Goal: Task Accomplishment & Management: Complete application form

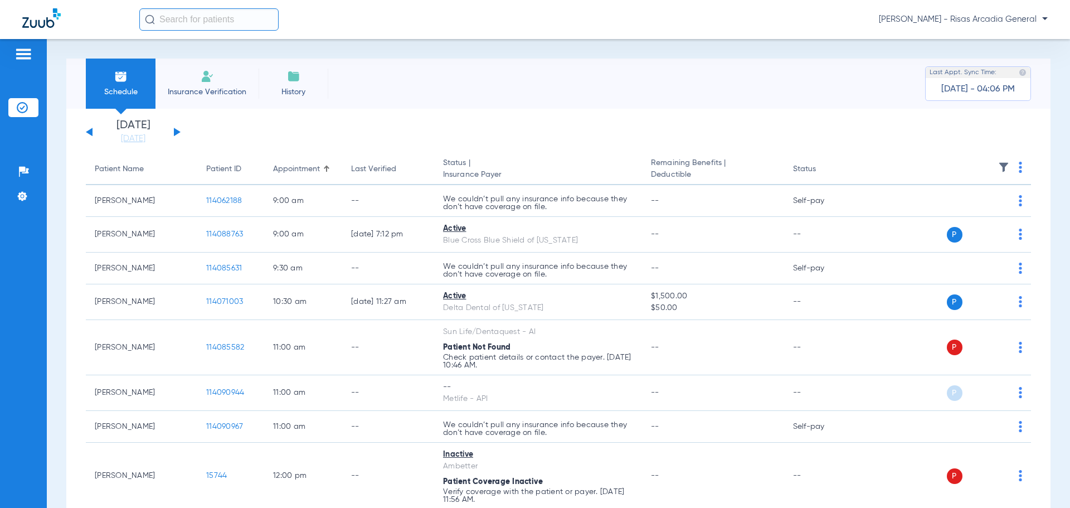
click at [233, 89] on span "Insurance Verification" at bounding box center [207, 91] width 86 height 11
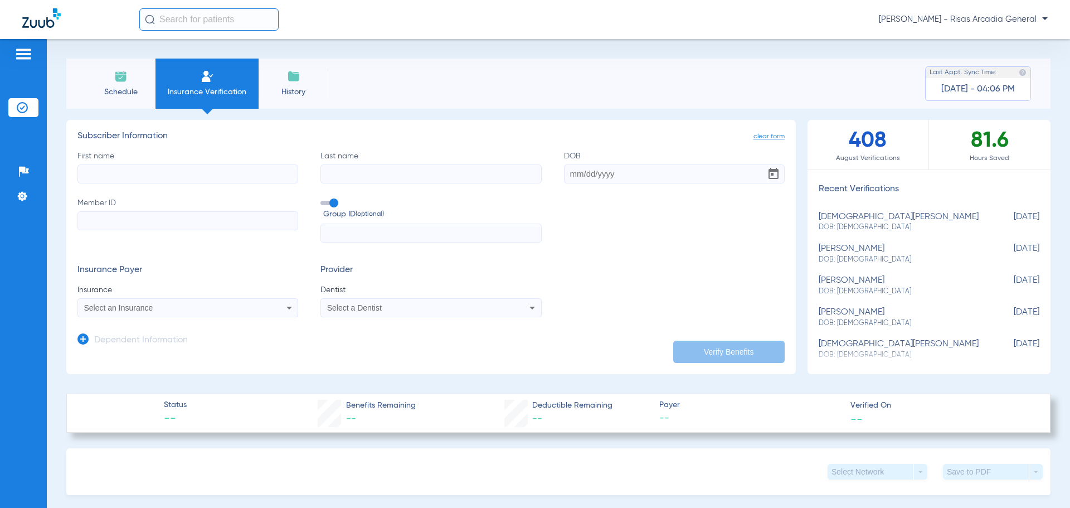
click at [132, 308] on span "Select an Insurance" at bounding box center [118, 307] width 69 height 9
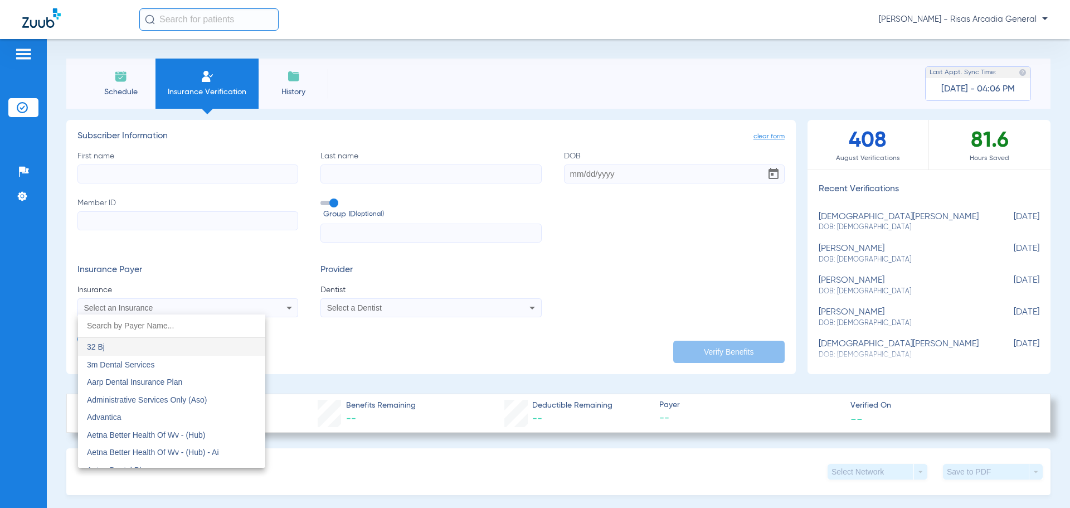
click at [140, 324] on input "dropdown search" at bounding box center [171, 325] width 187 height 23
type input "B"
click at [91, 180] on div at bounding box center [535, 254] width 1070 height 508
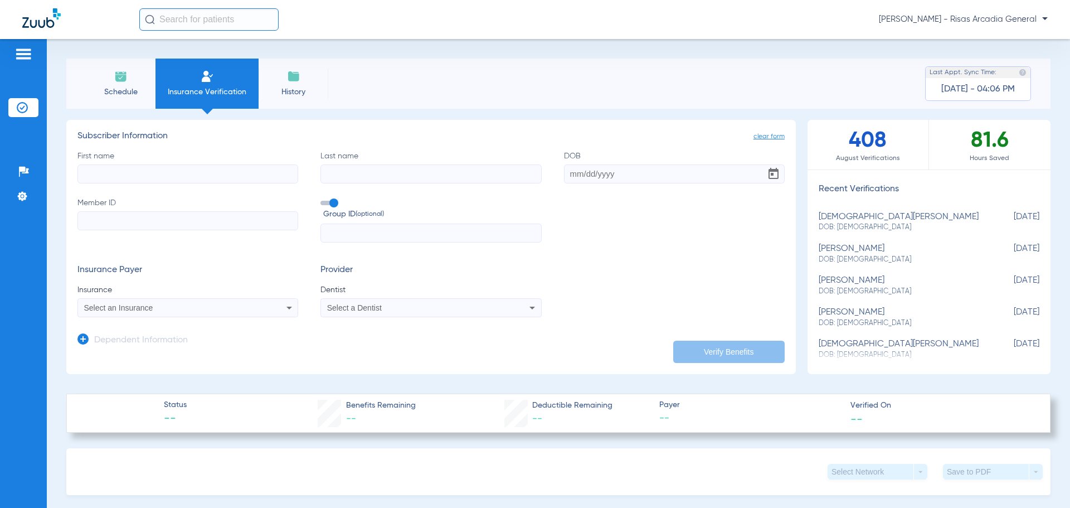
click at [96, 177] on input "First name" at bounding box center [187, 173] width 221 height 19
type input "K"
type input "[PERSON_NAME]"
click at [385, 174] on input "Last name" at bounding box center [431, 173] width 221 height 19
type input "[PERSON_NAME]"
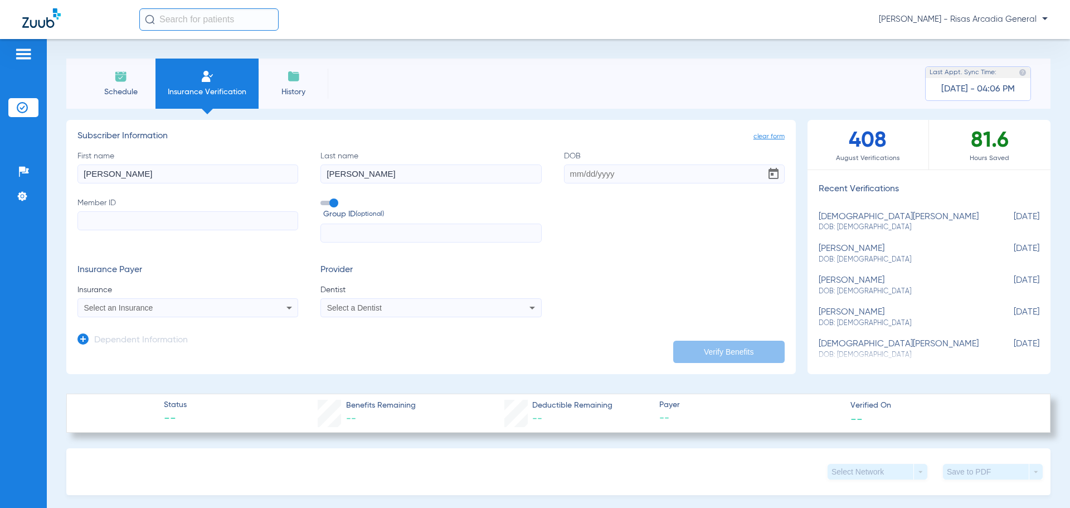
click at [568, 178] on input "DOB" at bounding box center [674, 173] width 221 height 19
click at [577, 174] on input "01252001" at bounding box center [674, 173] width 221 height 19
click at [586, 173] on input "01/252001" at bounding box center [674, 173] width 221 height 19
type input "[DATE]"
click at [105, 226] on input "Member ID" at bounding box center [187, 220] width 221 height 19
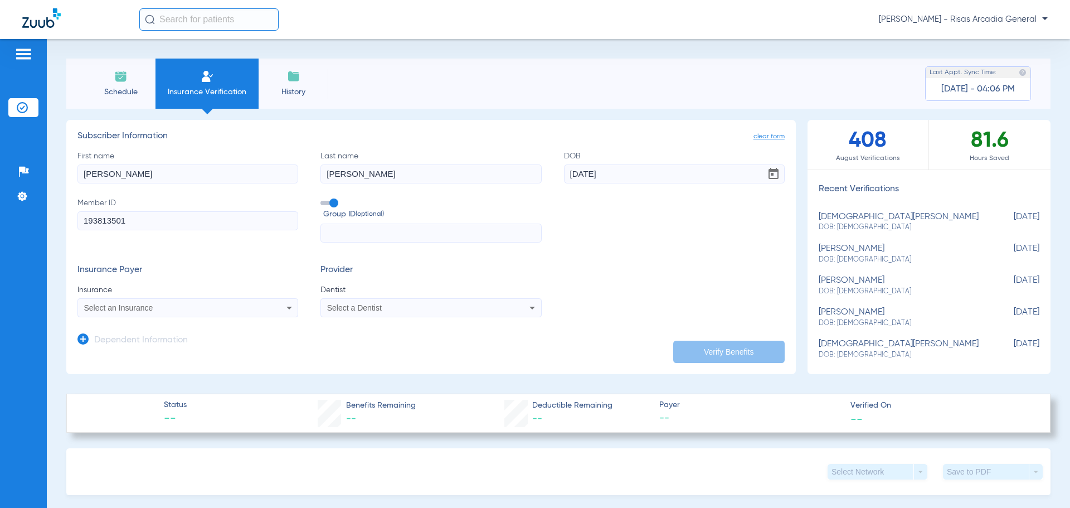
type input "193813501"
click at [111, 308] on span "Select an Insurance" at bounding box center [118, 307] width 69 height 9
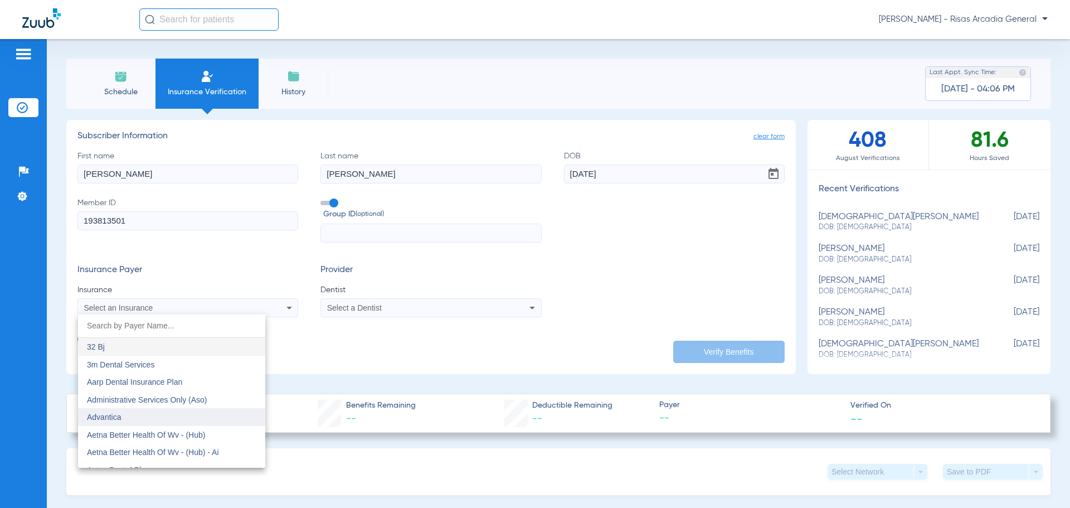
scroll to position [56, 0]
click at [142, 410] on span "Aetna Dental Plans" at bounding box center [120, 414] width 67 height 9
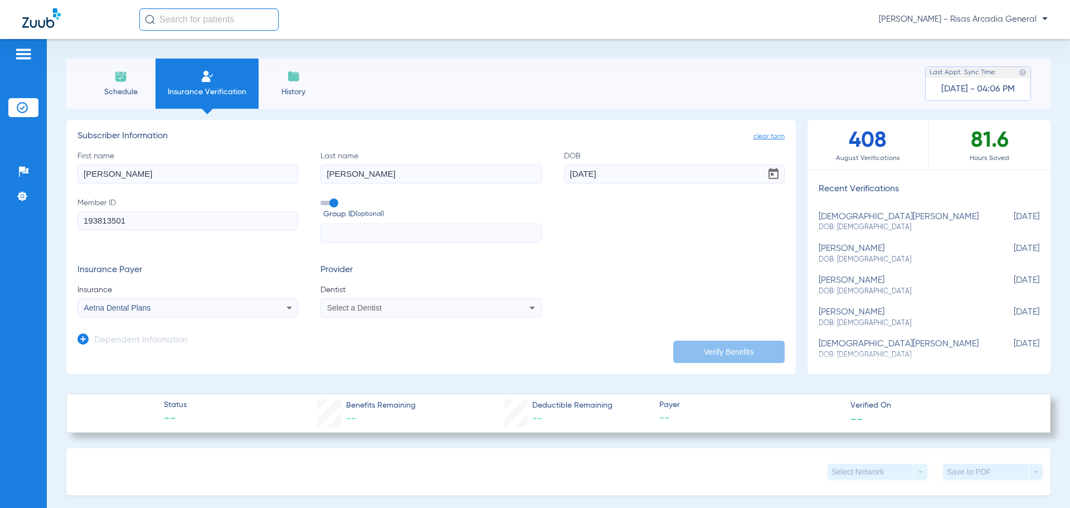
click at [450, 313] on div "Select a Dentist" at bounding box center [431, 307] width 220 height 13
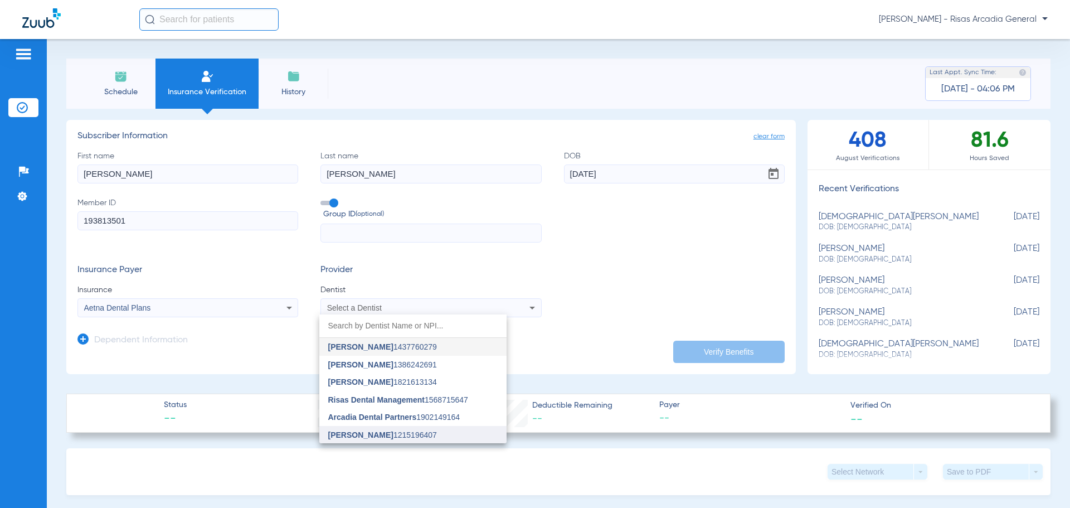
click at [355, 433] on span "[PERSON_NAME]" at bounding box center [360, 434] width 65 height 9
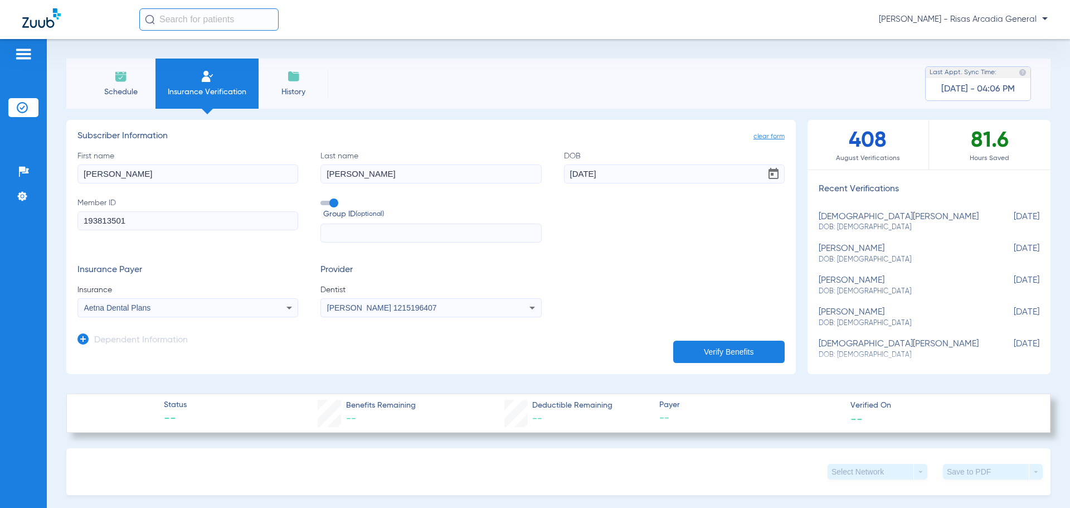
click at [342, 231] on input "text" at bounding box center [431, 233] width 221 height 19
type input "002268"
click at [683, 360] on button "Verify Benefits" at bounding box center [728, 352] width 111 height 22
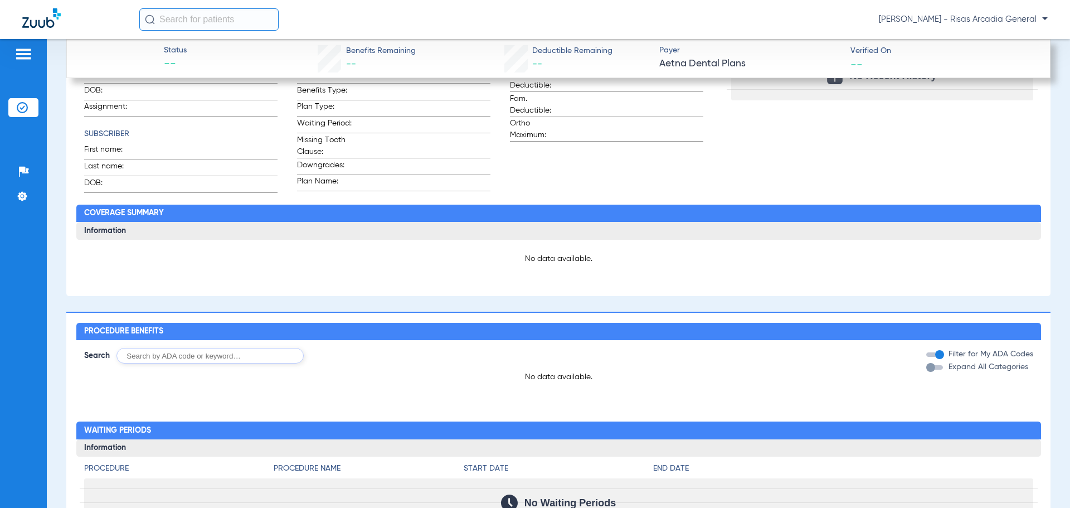
scroll to position [627, 0]
